Goal: Obtain resource: Obtain resource

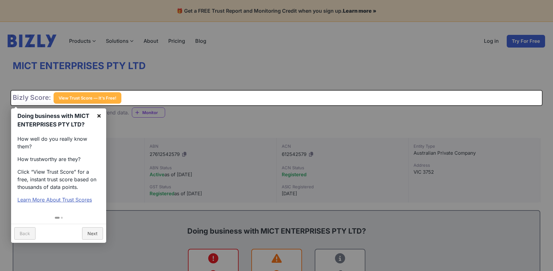
click at [103, 116] on link "×" at bounding box center [99, 115] width 14 height 14
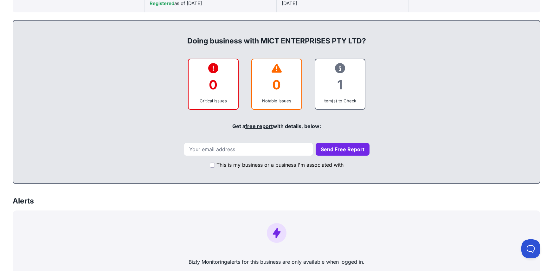
click at [341, 84] on div "1" at bounding box center [340, 85] width 39 height 26
click at [337, 79] on div "1" at bounding box center [340, 85] width 39 height 26
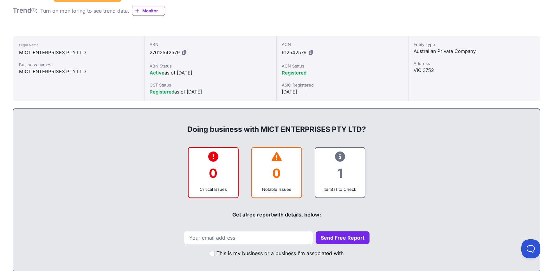
scroll to position [127, 0]
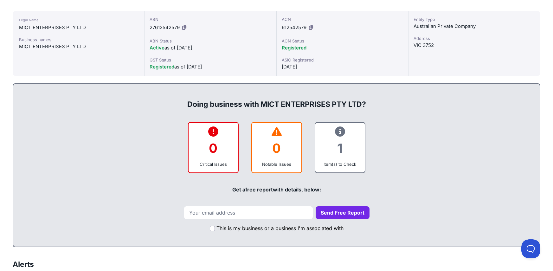
click at [331, 140] on div "1" at bounding box center [340, 148] width 39 height 26
click at [241, 214] on input "email" at bounding box center [248, 212] width 129 height 13
type input "[EMAIL_ADDRESS][DOMAIN_NAME]"
click at [341, 220] on div "This is my business or a business I'm associated with" at bounding box center [277, 226] width 514 height 15
click at [344, 215] on button "Send Free Report" at bounding box center [343, 212] width 54 height 13
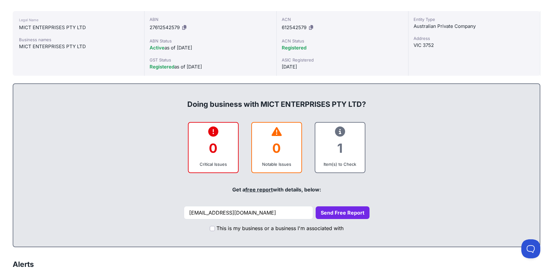
click at [332, 216] on button "Send Free Report" at bounding box center [343, 212] width 54 height 13
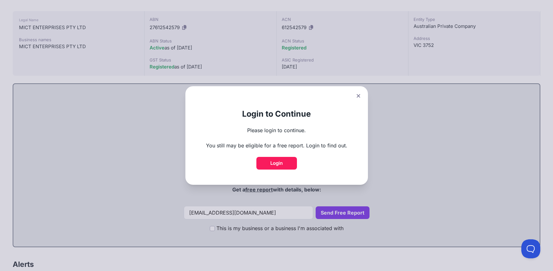
click at [360, 96] on icon at bounding box center [358, 95] width 3 height 3
